Goal: Transaction & Acquisition: Purchase product/service

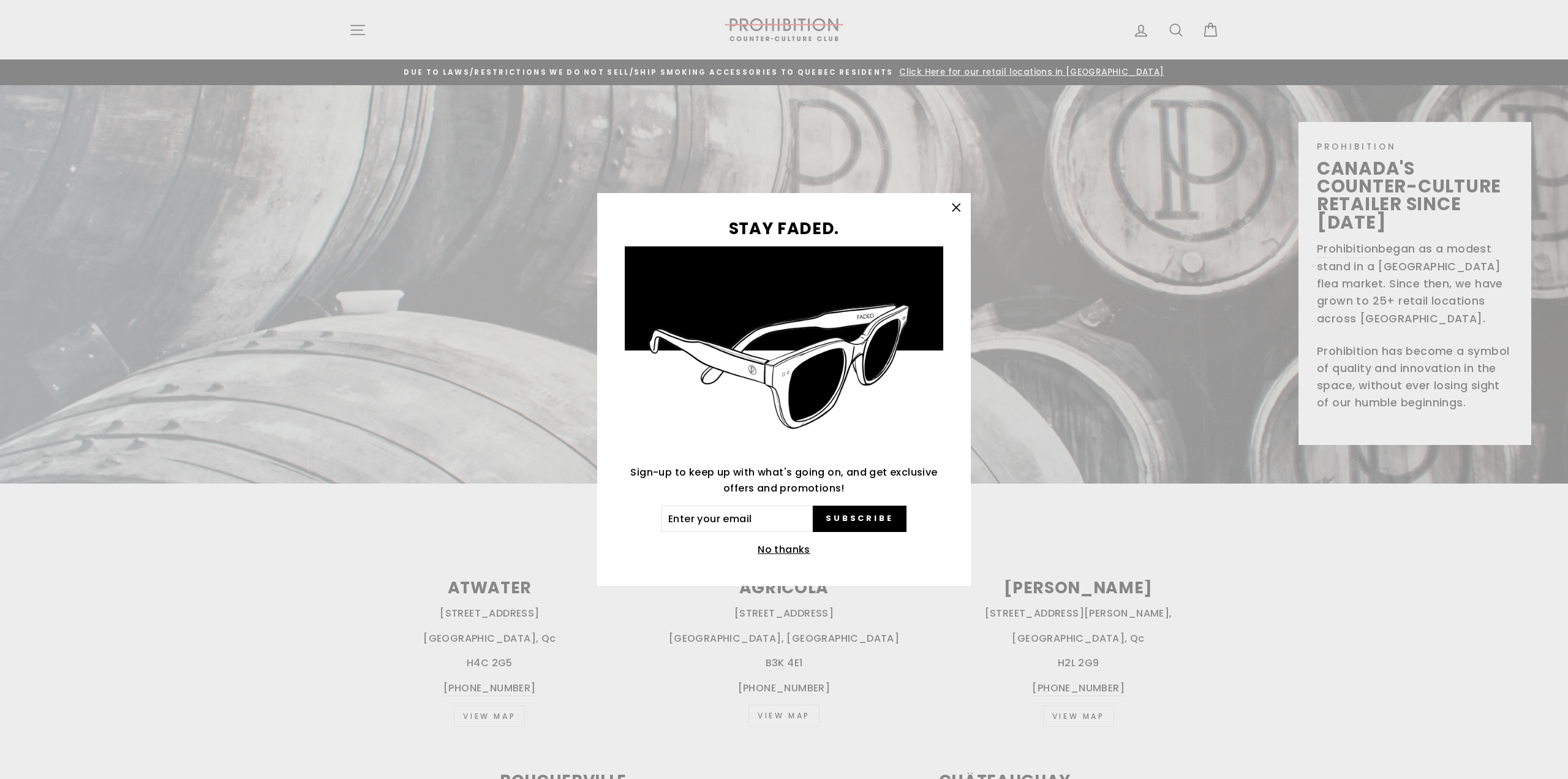
click at [955, 209] on icon "button" at bounding box center [955, 207] width 7 height 7
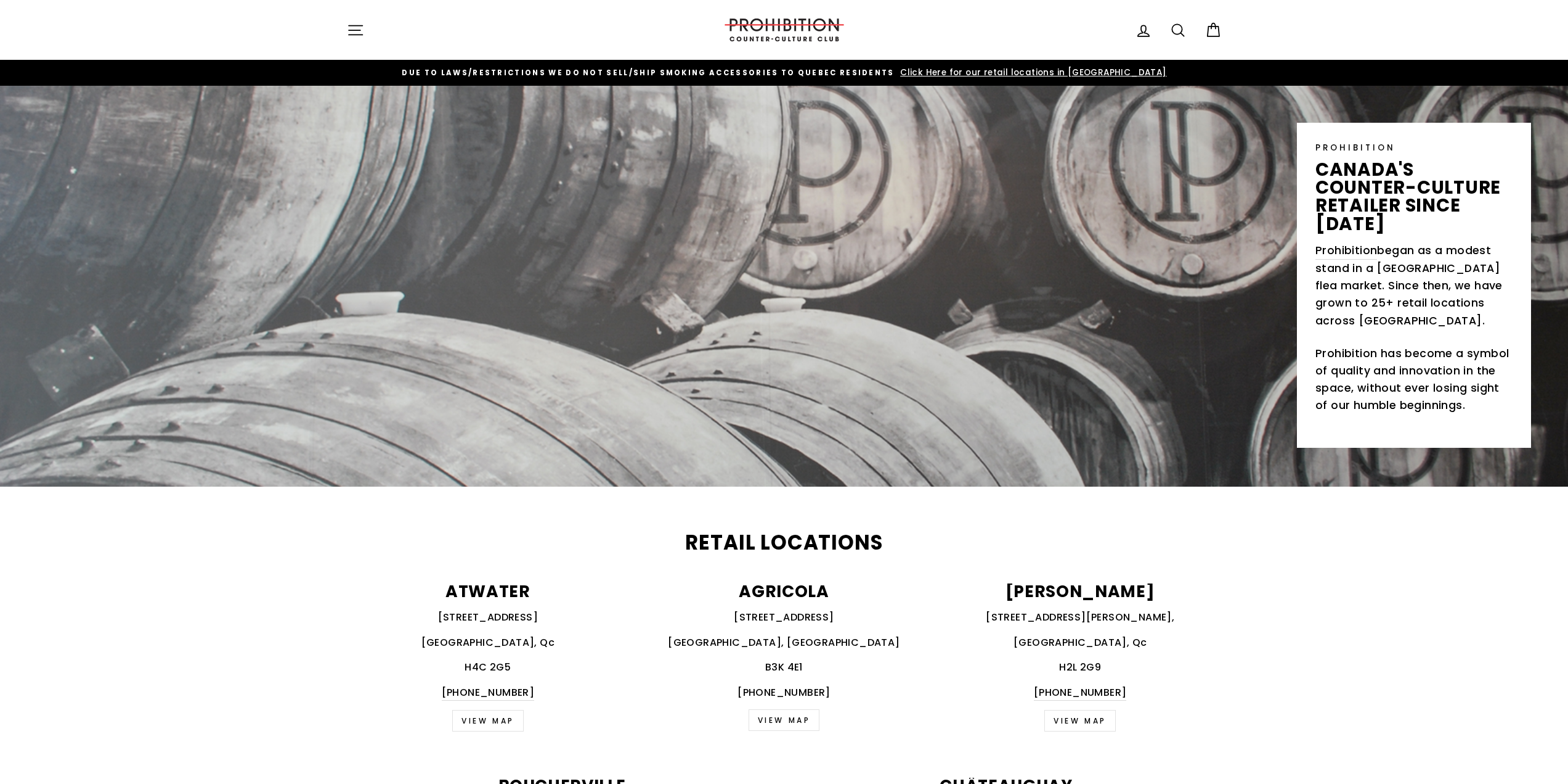
click at [351, 28] on icon "button" at bounding box center [355, 30] width 17 height 17
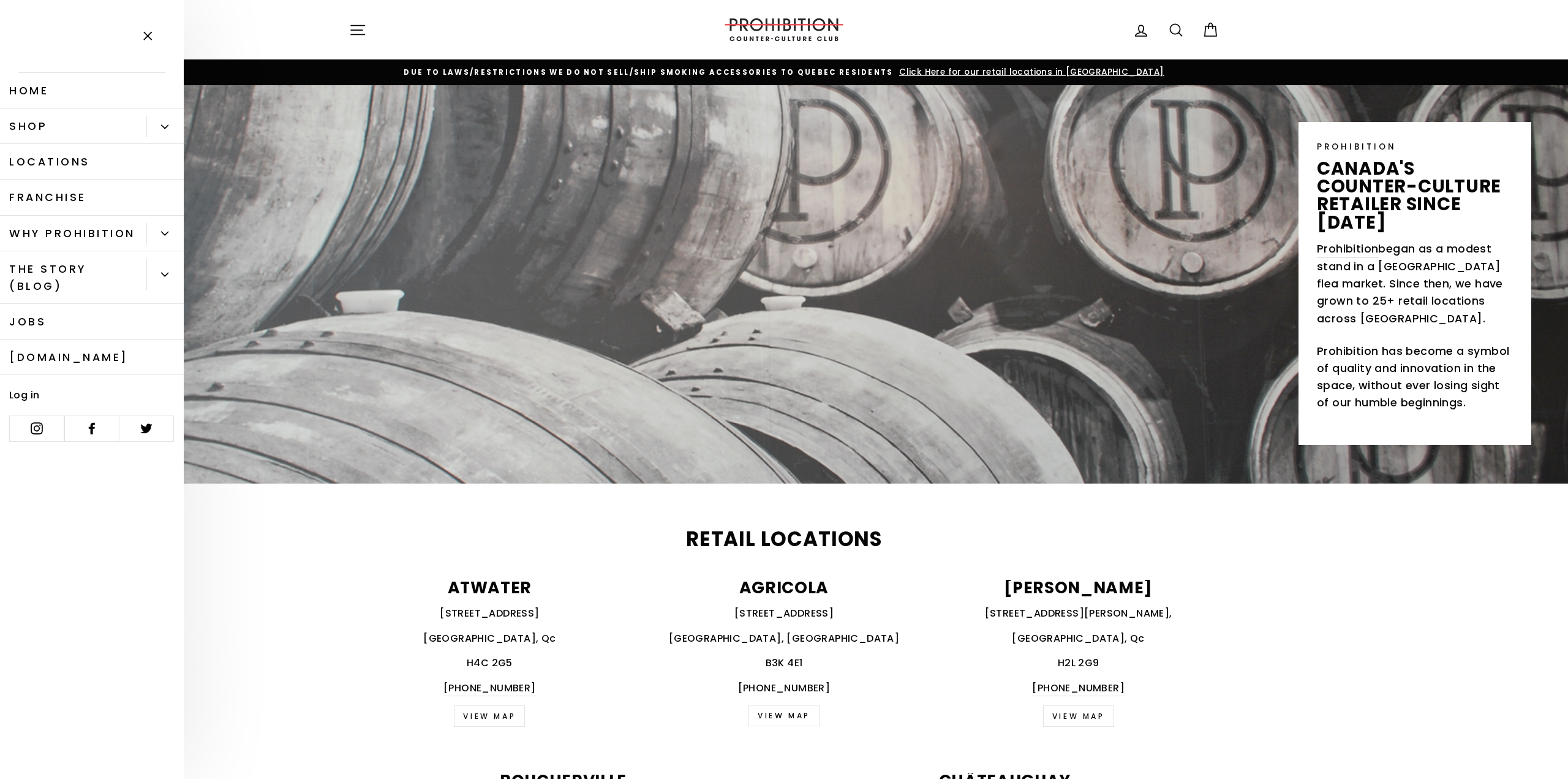
click at [79, 131] on link "Shop" at bounding box center [73, 126] width 147 height 36
